Goal: Find specific page/section: Find specific page/section

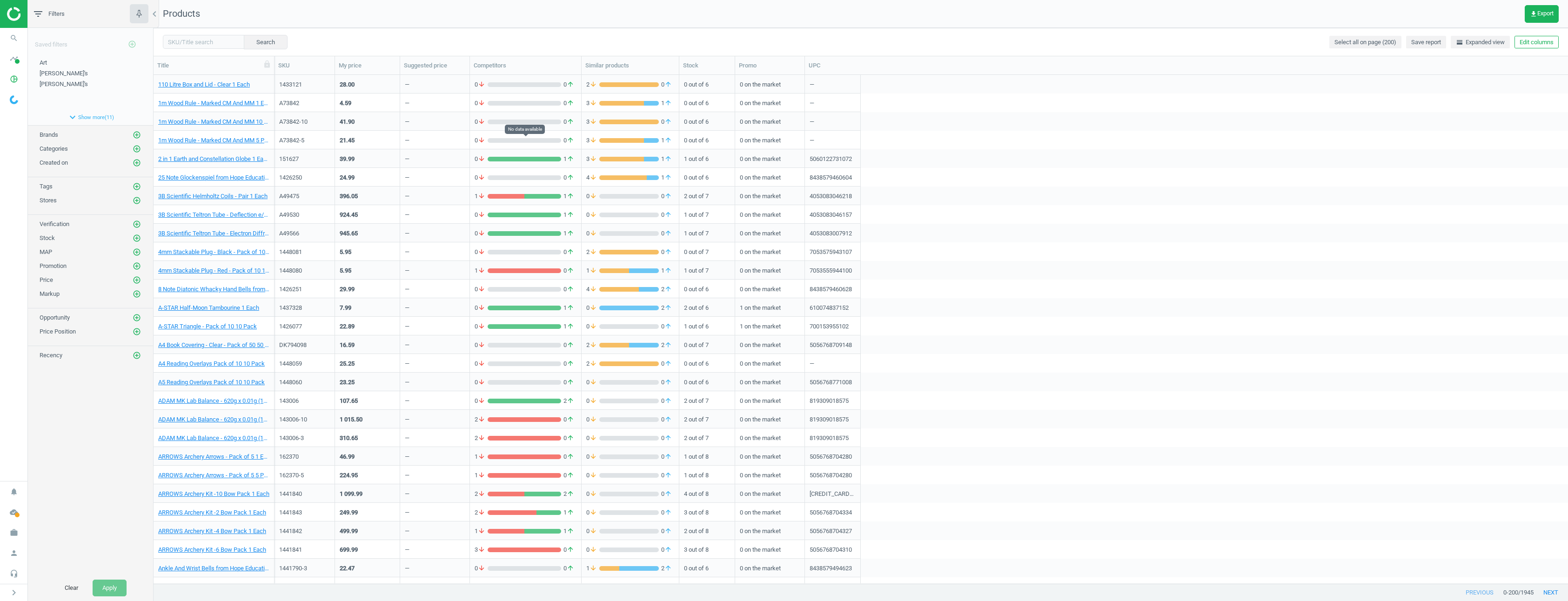
scroll to position [501, 1407]
click at [11, 62] on icon "timeline" at bounding box center [13, 58] width 17 height 17
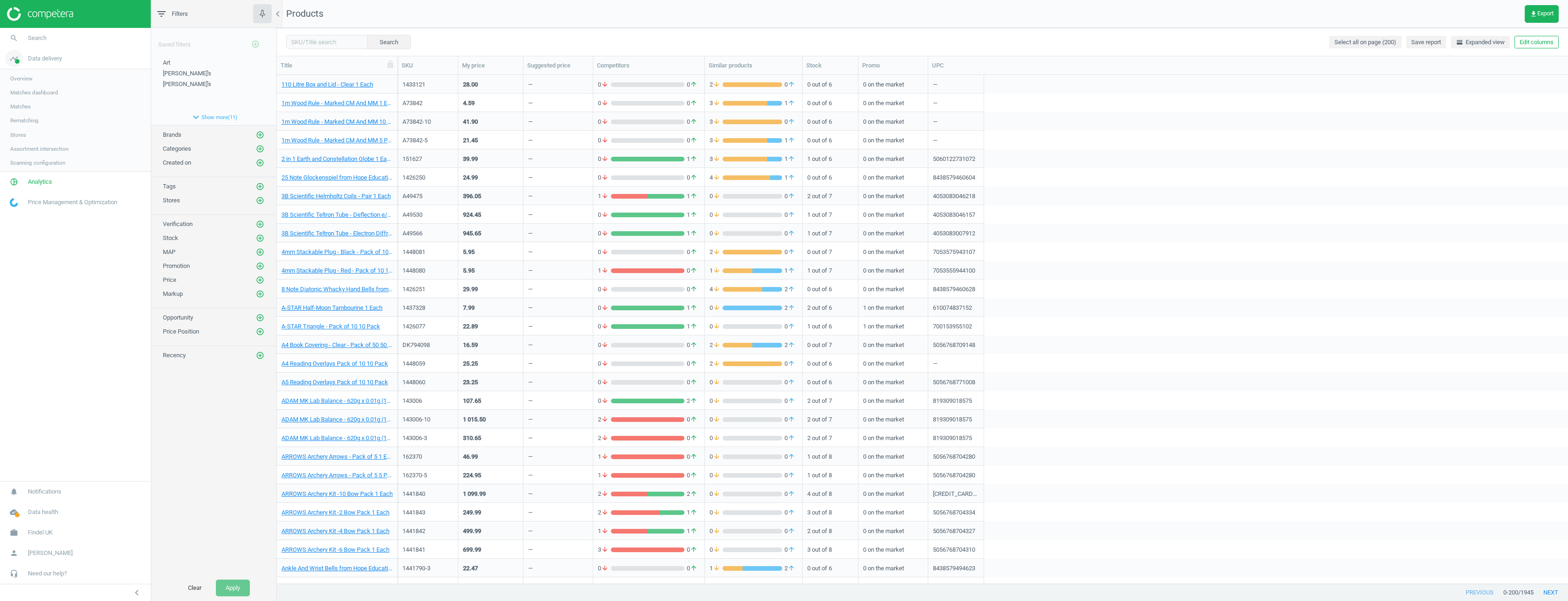
scroll to position [501, 1284]
click at [21, 106] on span "Matches" at bounding box center [20, 106] width 21 height 7
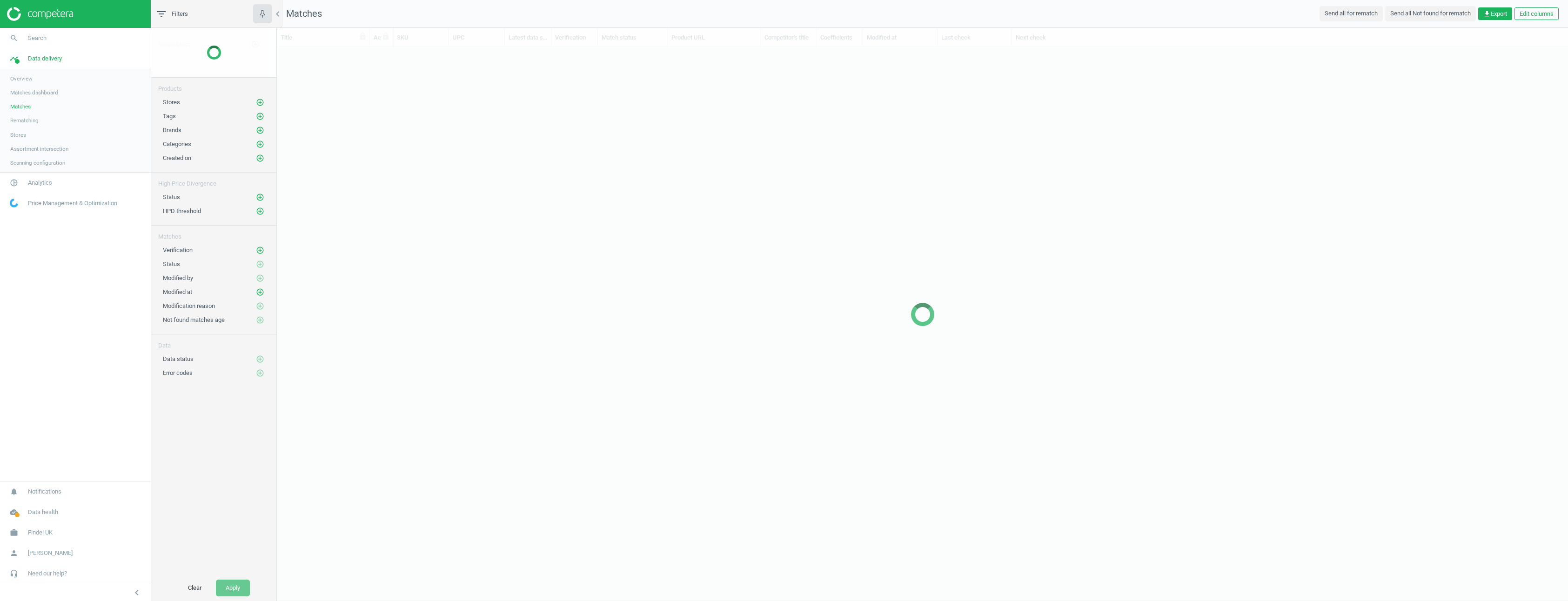
scroll to position [529, 1284]
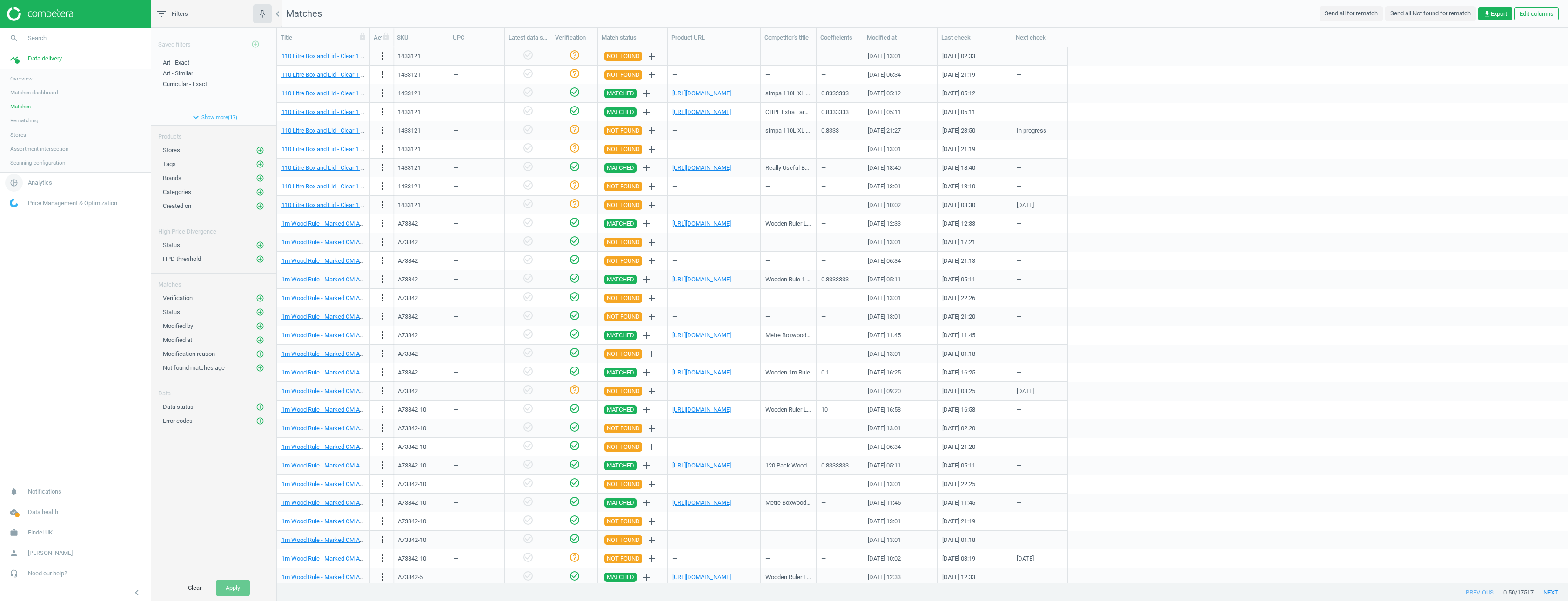
click at [37, 180] on span "Analytics" at bounding box center [40, 183] width 24 height 8
click at [22, 112] on span "Products" at bounding box center [21, 112] width 22 height 7
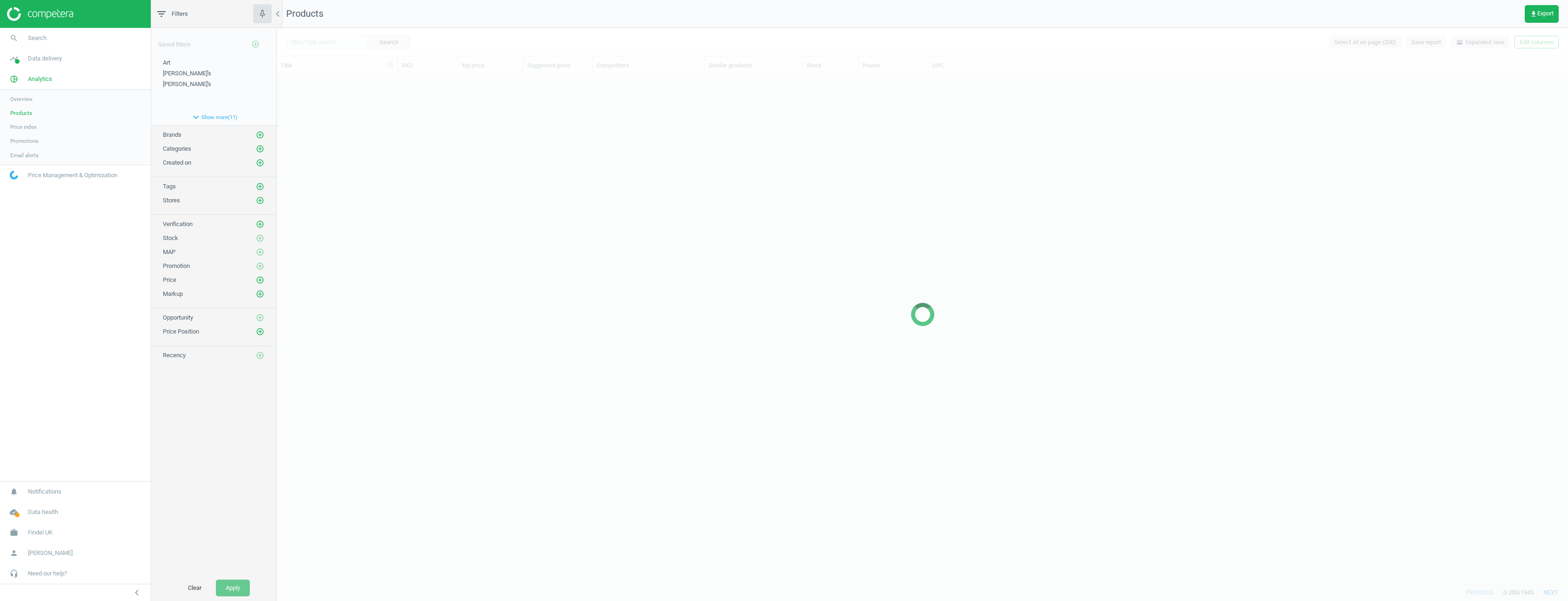
scroll to position [501, 1284]
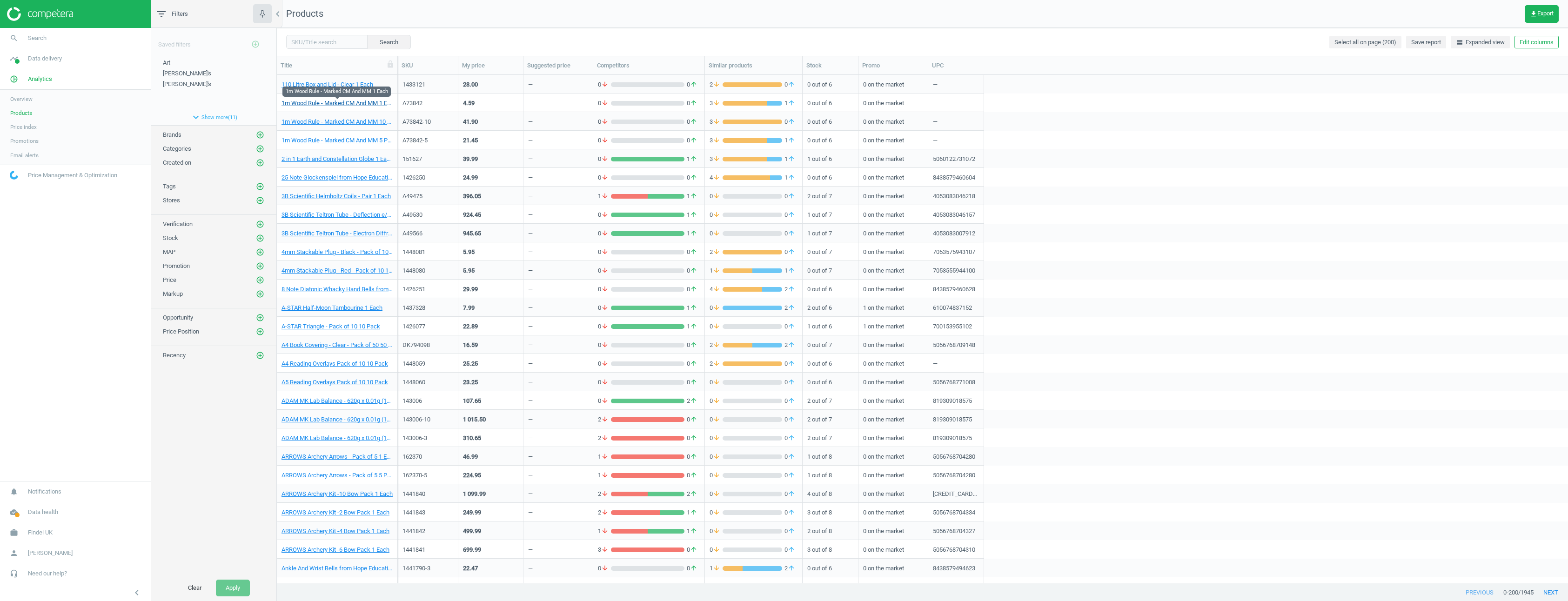
click at [344, 100] on link "1m Wood Rule - Marked CM And MM 1 Each" at bounding box center [337, 103] width 111 height 8
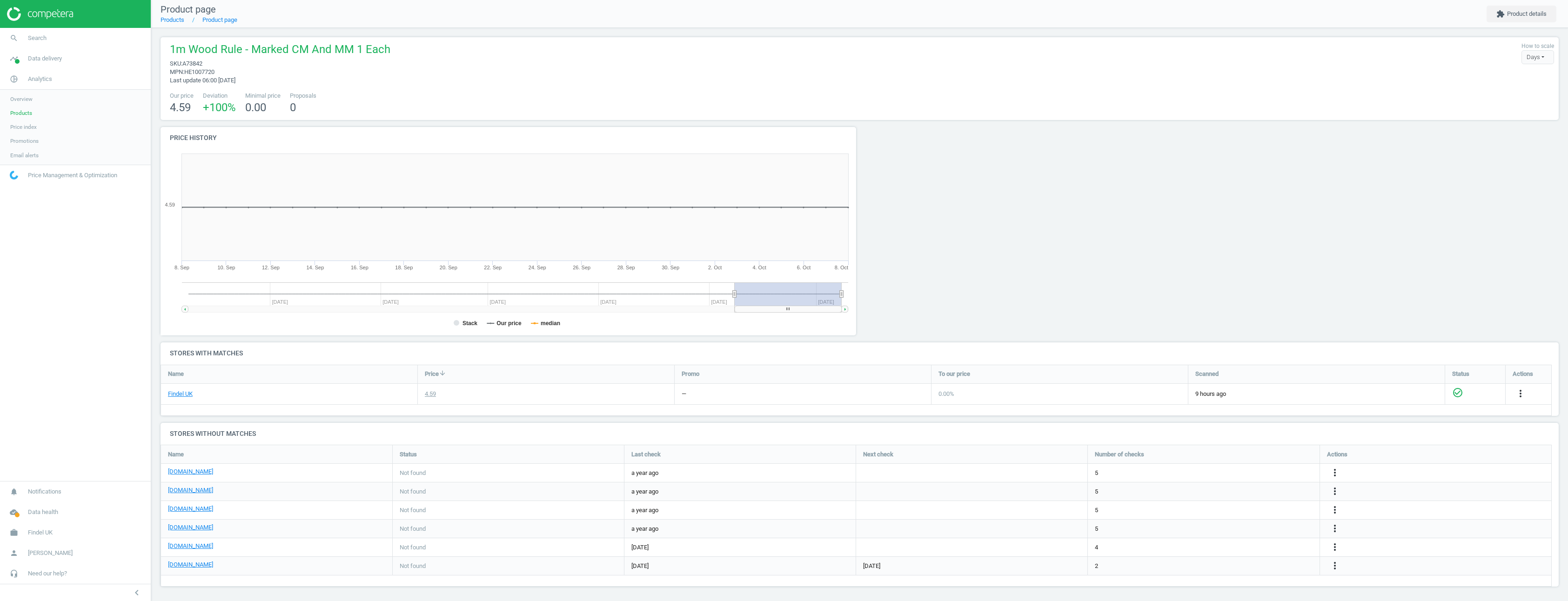
scroll to position [2, 0]
click at [1517, 390] on icon "more_vert" at bounding box center [1520, 391] width 11 height 11
click at [1214, 186] on div at bounding box center [1387, 232] width 351 height 215
click at [1211, 188] on div at bounding box center [1387, 232] width 351 height 215
click at [975, 238] on div at bounding box center [1035, 232] width 351 height 215
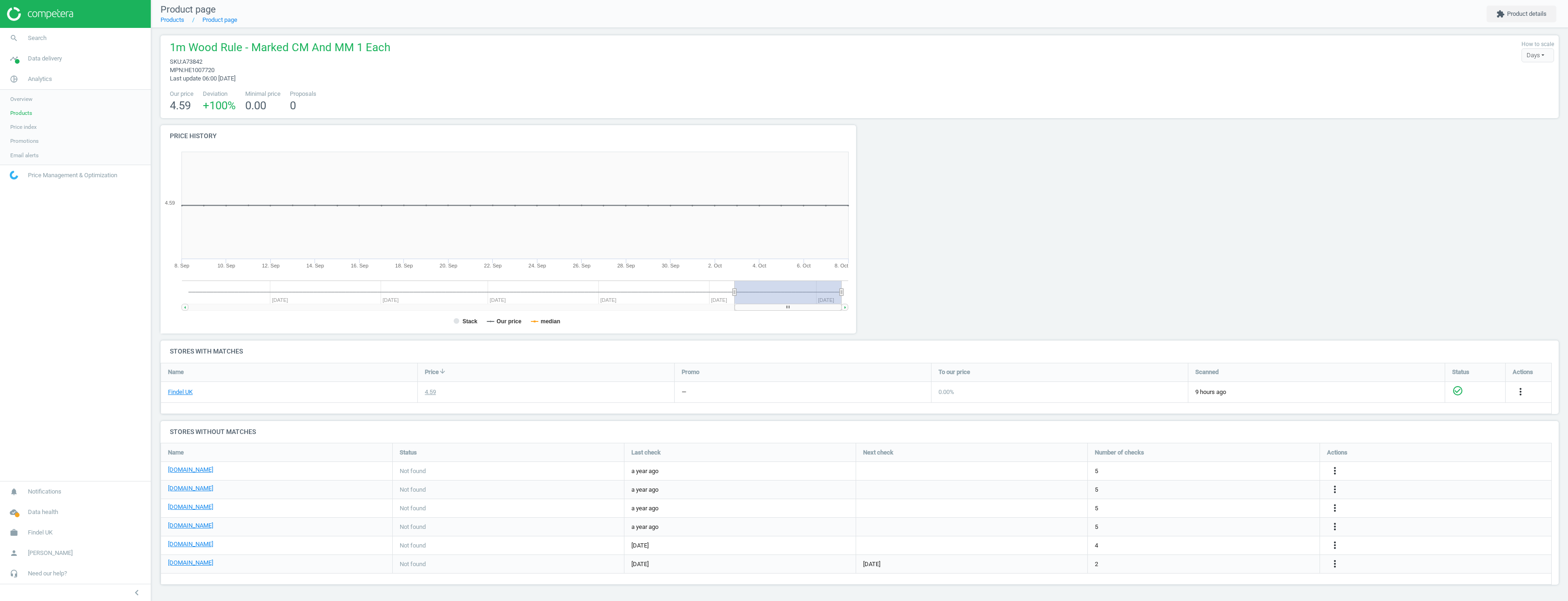
click at [952, 163] on div at bounding box center [1035, 232] width 351 height 215
click at [1046, 160] on div at bounding box center [1035, 232] width 351 height 215
click at [52, 576] on span "Need our help?" at bounding box center [47, 573] width 39 height 8
click at [34, 548] on span "API (v2) documentation" at bounding box center [38, 545] width 57 height 7
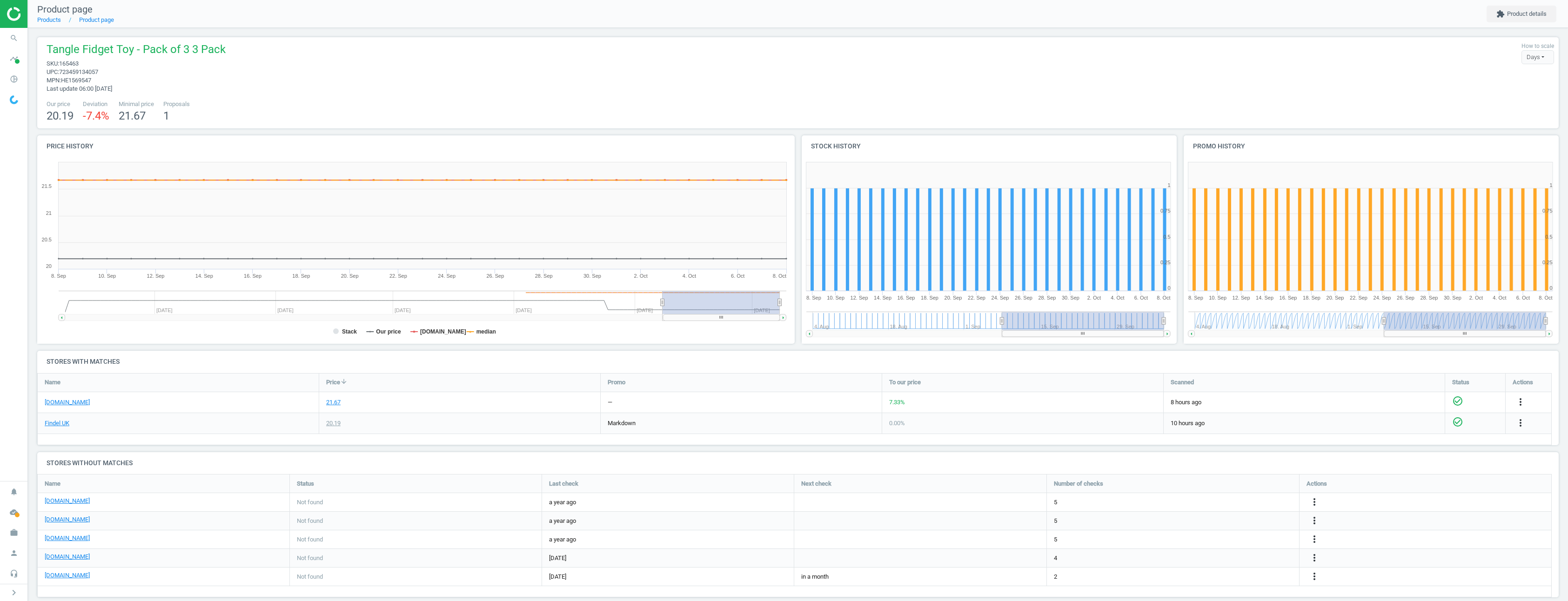
click at [883, 54] on div "Tangle Fidget Toy - Pack of 3 3 Pack sku : 165463 upc : 723459134057 mpn : HE15…" at bounding box center [797, 67] width 1511 height 52
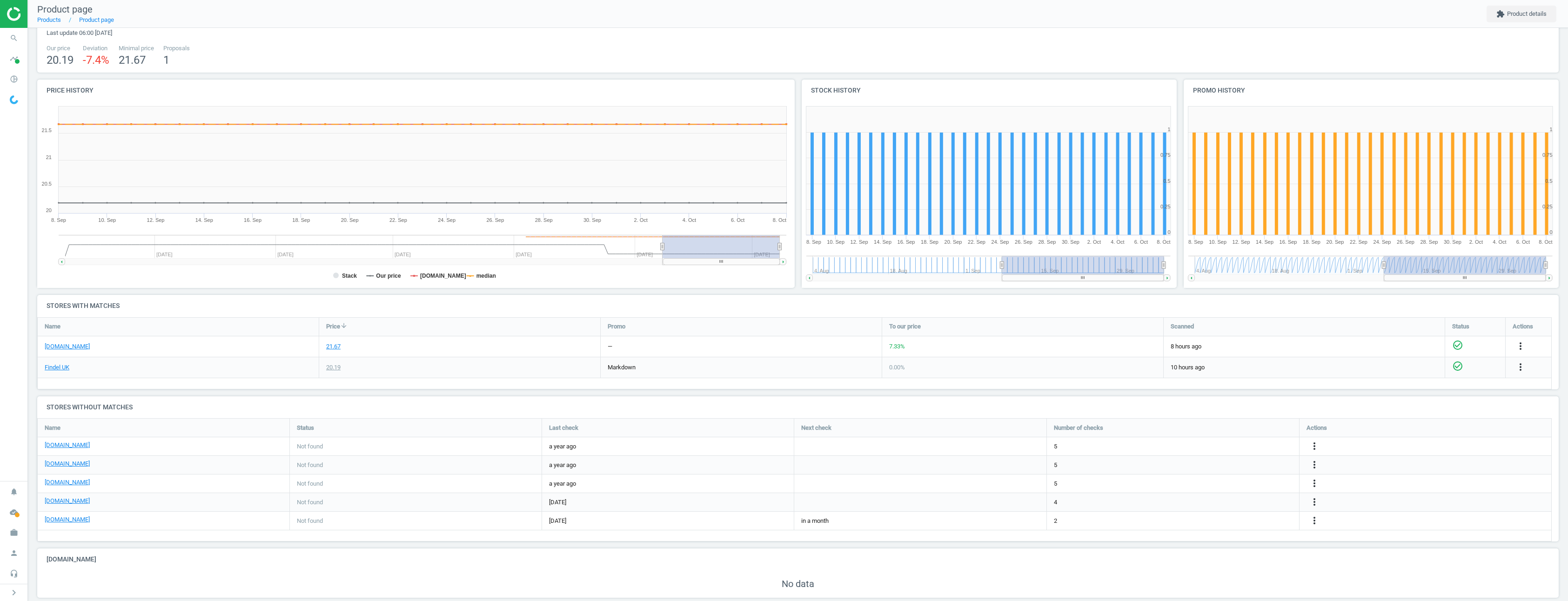
scroll to position [69, 0]
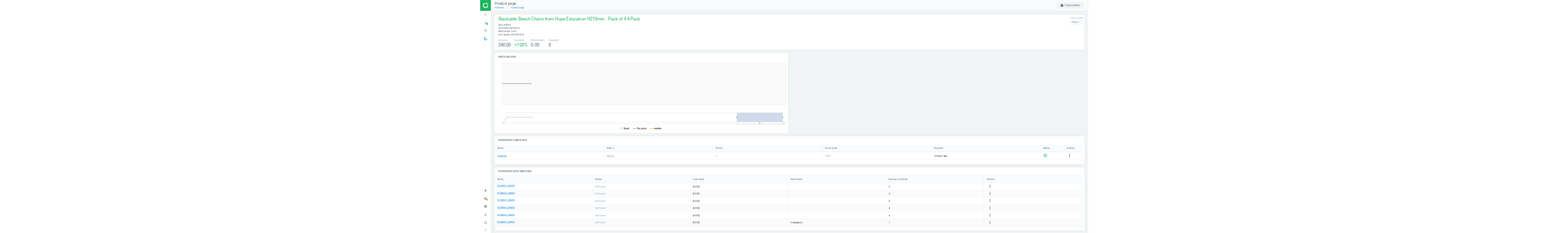
scroll to position [201, 768]
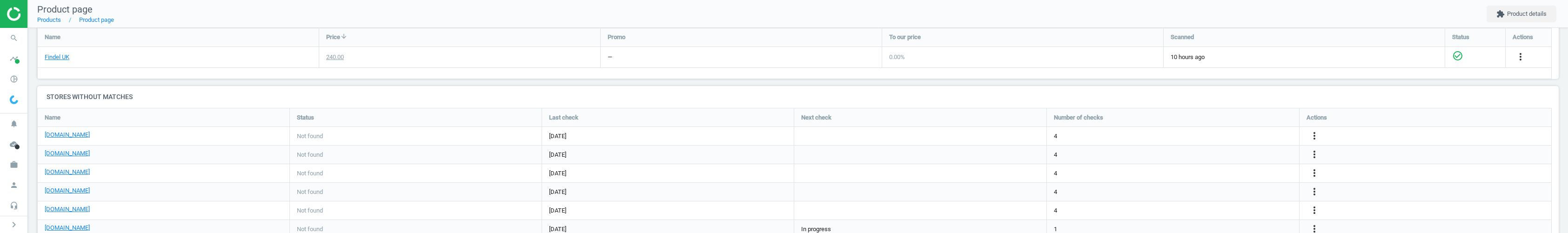
scroll to position [379, 0]
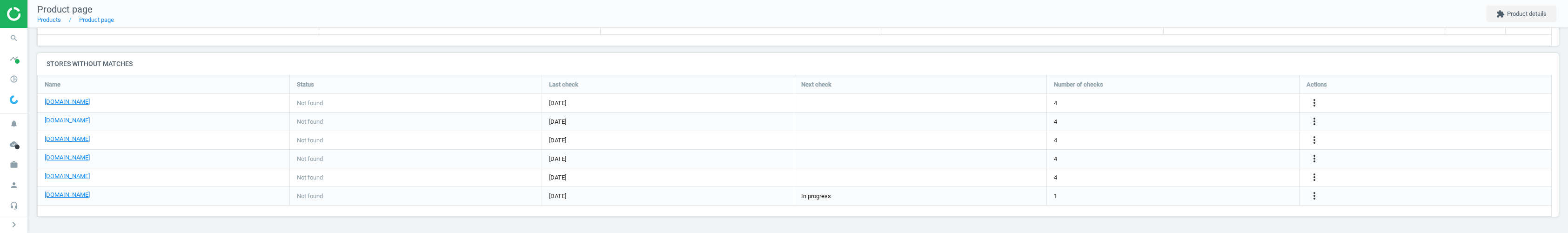
click at [984, 32] on div "0.00 %" at bounding box center [1022, 24] width 281 height 21
